Goal: Register for event/course

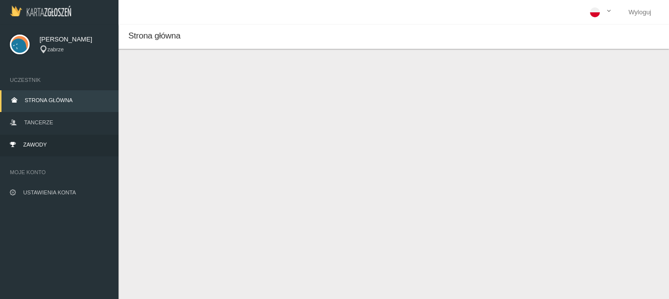
click at [46, 143] on span "Zawody" at bounding box center [35, 145] width 24 height 6
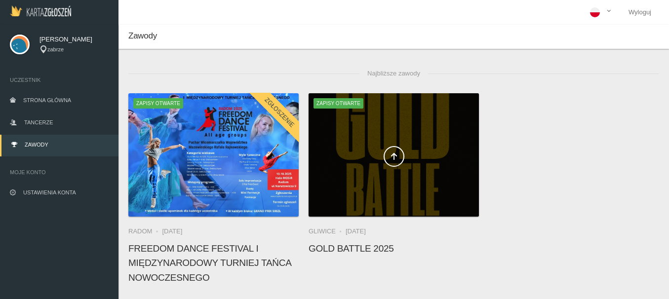
click at [363, 191] on div at bounding box center [394, 155] width 170 height 124
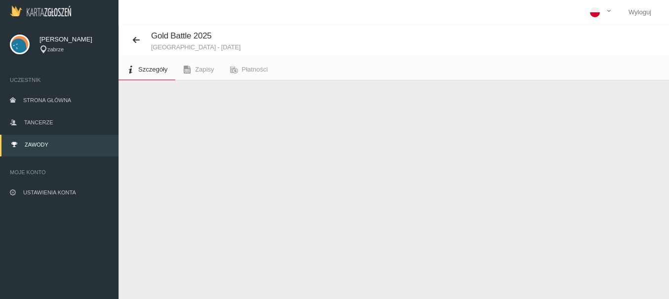
click at [149, 134] on link "Regulamin" at bounding box center [156, 131] width 37 height 7
click at [180, 216] on span "Zapisy otwarte" at bounding box center [163, 216] width 50 height 10
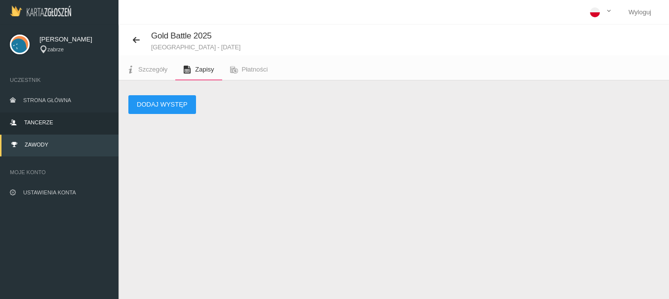
click at [53, 123] on link "Tancerze" at bounding box center [59, 124] width 119 height 22
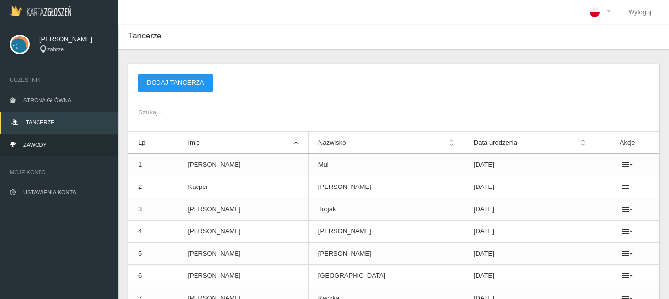
click at [46, 144] on span "Zawody" at bounding box center [35, 145] width 24 height 6
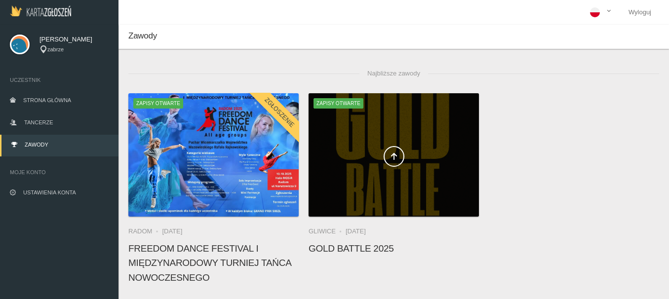
click at [381, 167] on div at bounding box center [394, 155] width 170 height 124
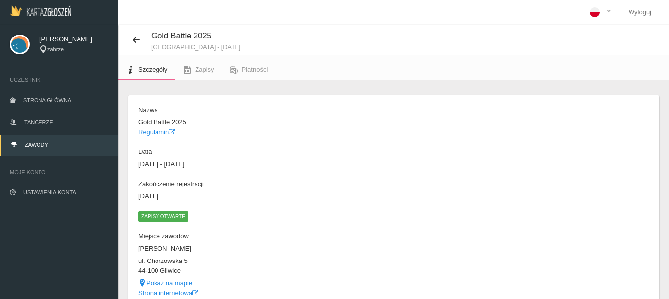
click at [165, 217] on span "Zapisy otwarte" at bounding box center [163, 216] width 50 height 10
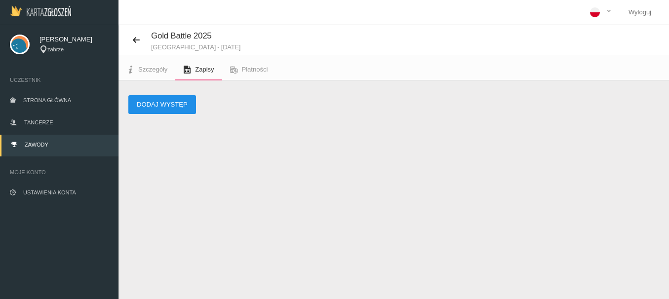
click at [170, 99] on button "Dodaj występ" at bounding box center [162, 104] width 68 height 19
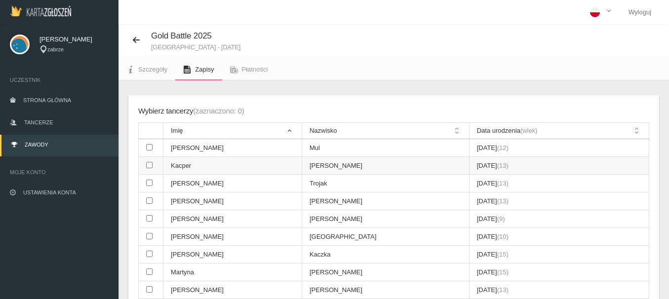
click at [149, 165] on input "checkbox" at bounding box center [149, 165] width 6 height 6
checkbox input "true"
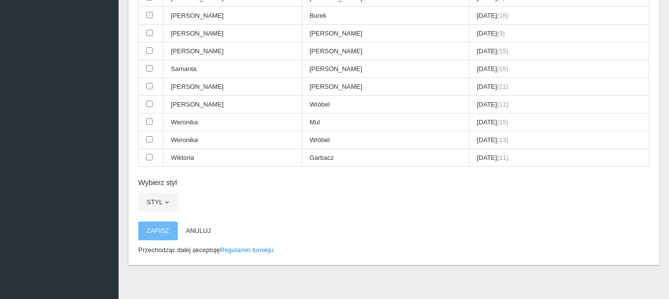
scroll to position [316, 0]
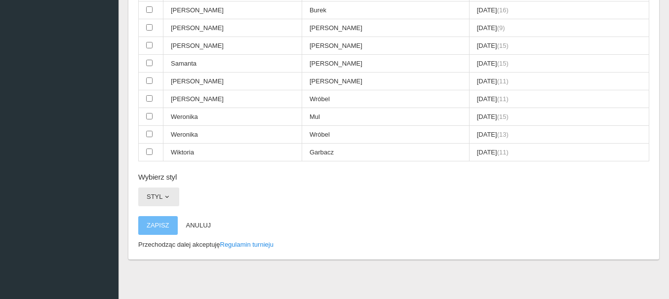
click at [167, 198] on span "button" at bounding box center [167, 197] width 8 height 8
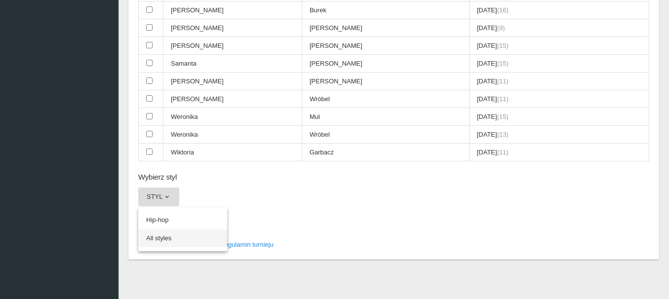
click at [165, 240] on link "All styles" at bounding box center [182, 239] width 89 height 18
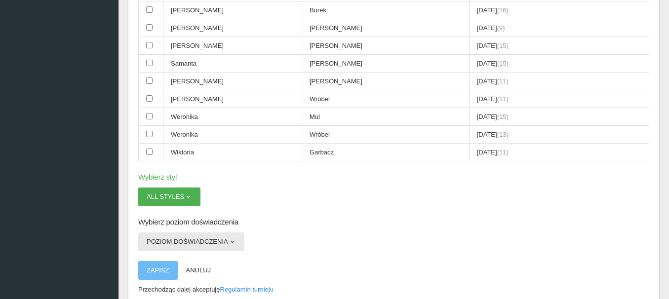
click at [233, 243] on span "button" at bounding box center [232, 242] width 8 height 8
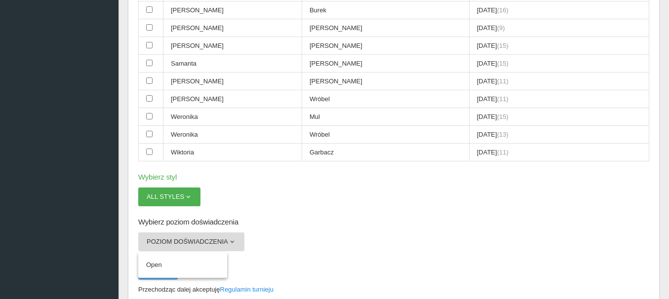
click at [319, 230] on div "Wybierz tancerzy (zaznaczono: 1) 1vs1 11-13 lat Imię Nazwisko Data urodzenia (w…" at bounding box center [393, 42] width 531 height 525
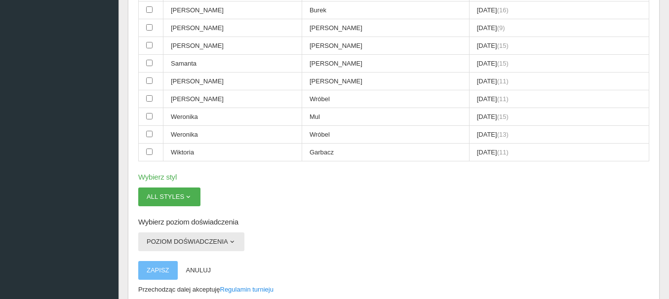
click at [232, 243] on span "button" at bounding box center [232, 242] width 8 height 8
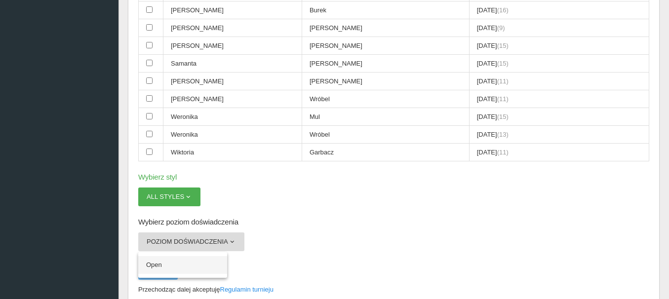
click at [164, 265] on link "Open" at bounding box center [182, 265] width 89 height 18
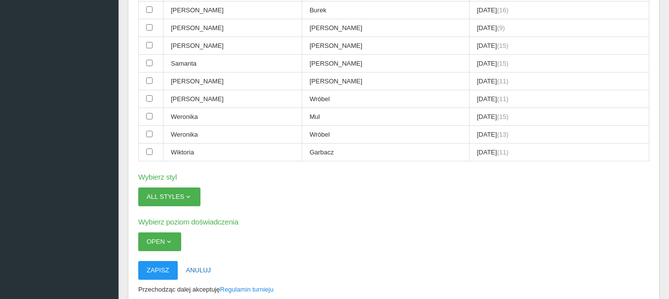
click at [198, 267] on button "Anuluj" at bounding box center [199, 270] width 42 height 19
